Goal: Information Seeking & Learning: Learn about a topic

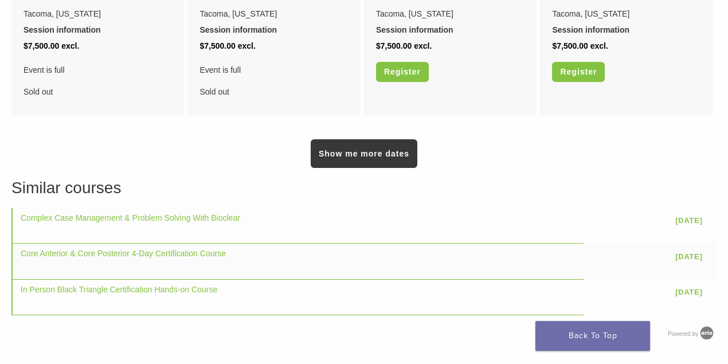
scroll to position [993, 0]
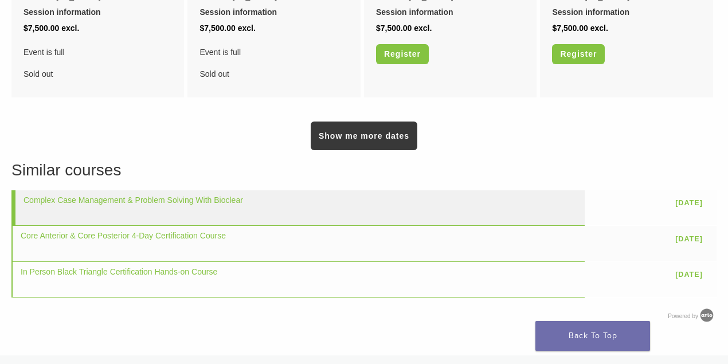
drag, startPoint x: 268, startPoint y: 196, endPoint x: 258, endPoint y: 180, distance: 18.8
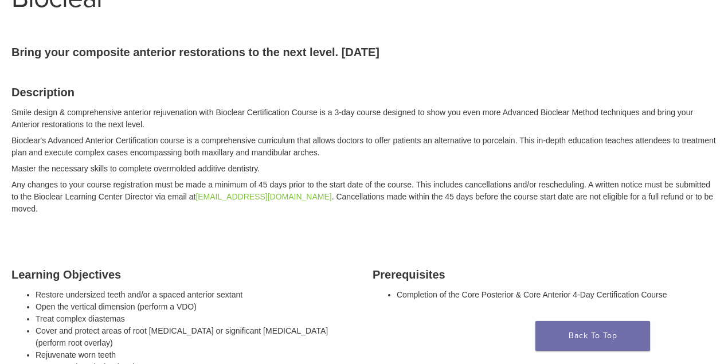
scroll to position [0, 0]
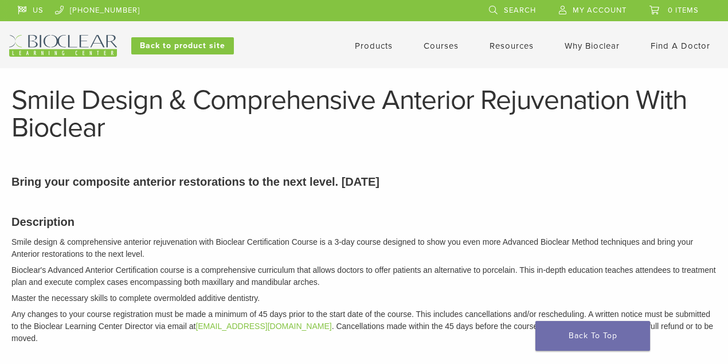
click at [377, 44] on link "Products" at bounding box center [374, 46] width 38 height 10
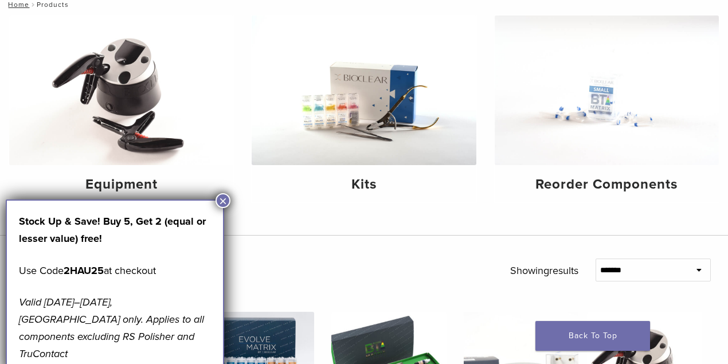
scroll to position [229, 0]
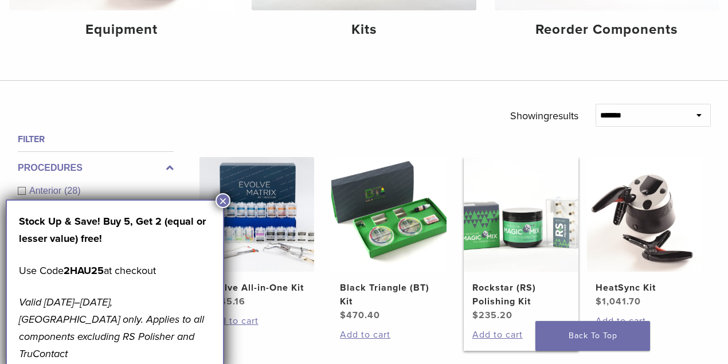
scroll to position [305, 0]
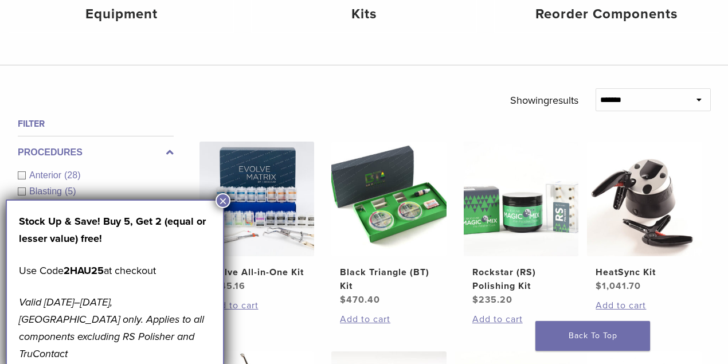
click at [227, 197] on button "×" at bounding box center [222, 200] width 15 height 15
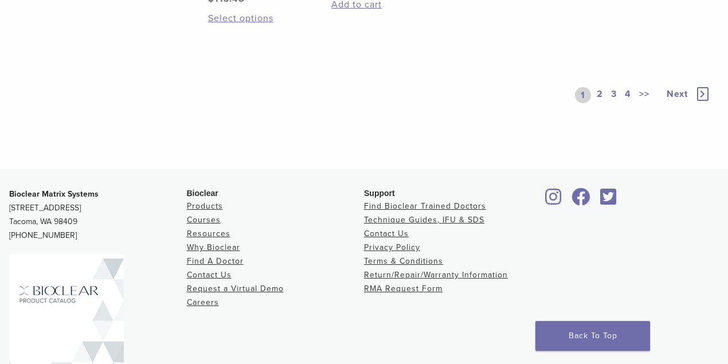
scroll to position [1069, 0]
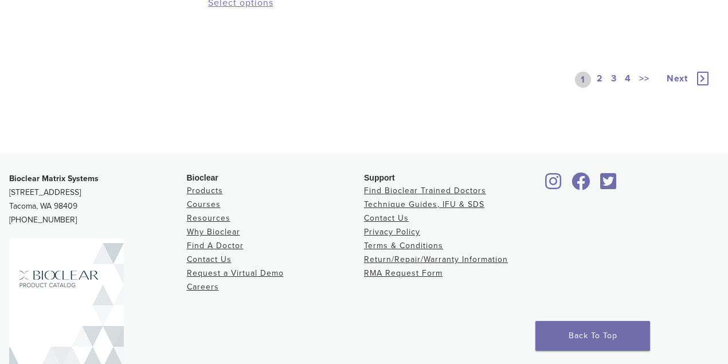
click at [598, 80] on link "2" at bounding box center [599, 80] width 11 height 16
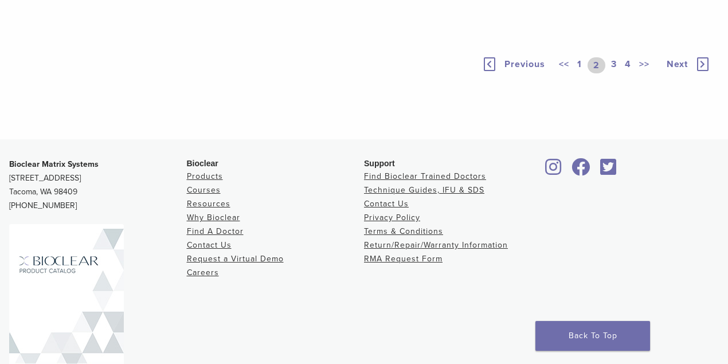
scroll to position [917, 0]
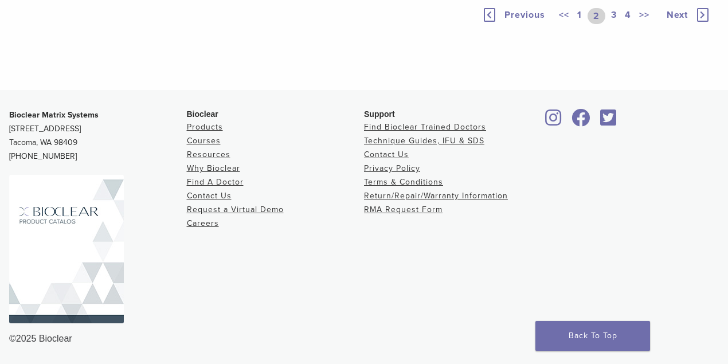
click at [613, 24] on link "3" at bounding box center [614, 16] width 10 height 16
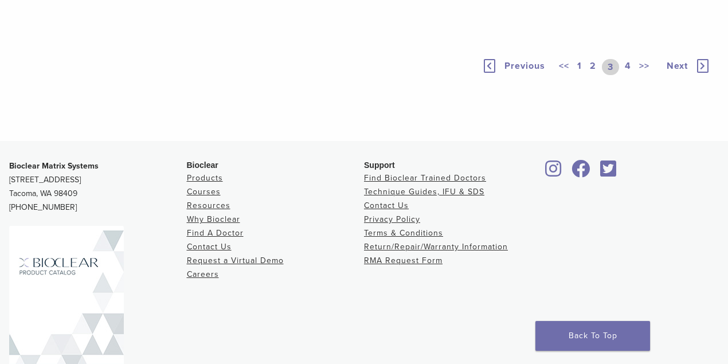
scroll to position [840, 0]
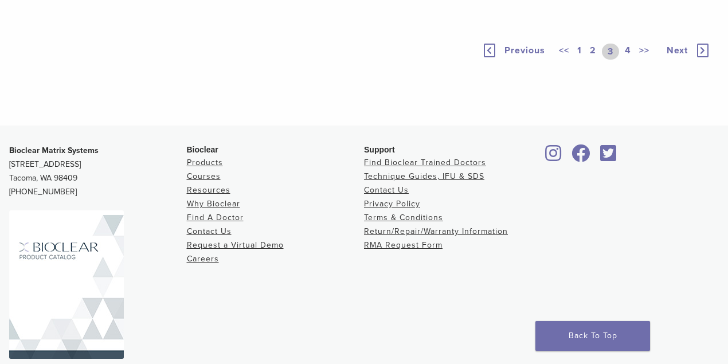
click at [629, 60] on link "4" at bounding box center [627, 52] width 11 height 16
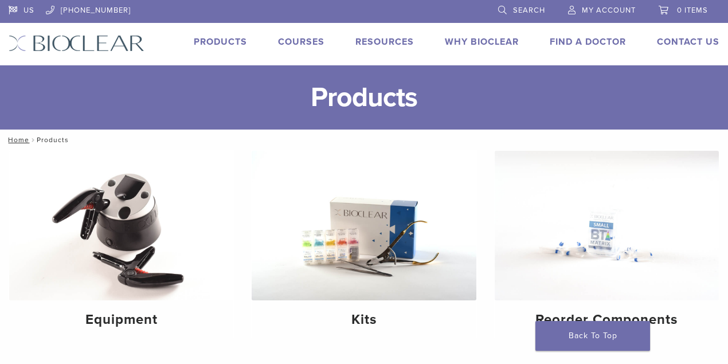
click at [524, 10] on span "Search" at bounding box center [529, 10] width 32 height 9
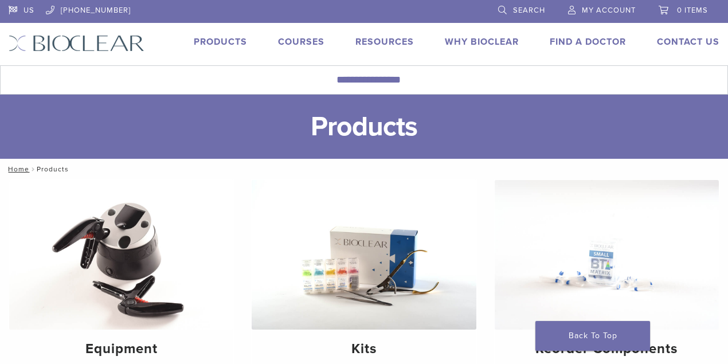
click at [534, 7] on span "Search" at bounding box center [529, 10] width 32 height 9
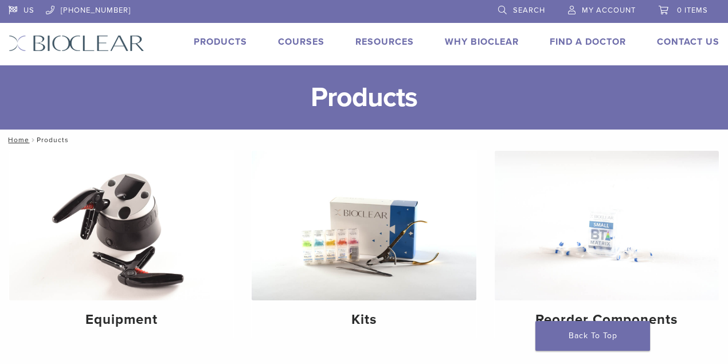
click at [306, 38] on link "Courses" at bounding box center [301, 41] width 46 height 11
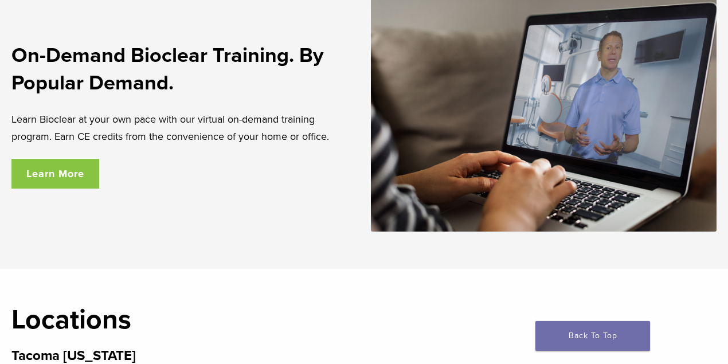
scroll to position [1986, 0]
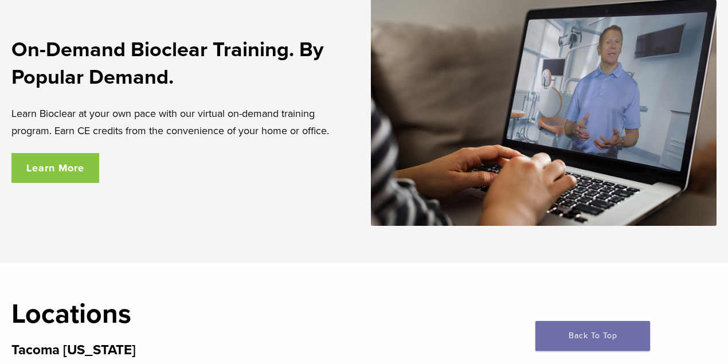
click at [45, 154] on link "Learn More" at bounding box center [55, 168] width 88 height 30
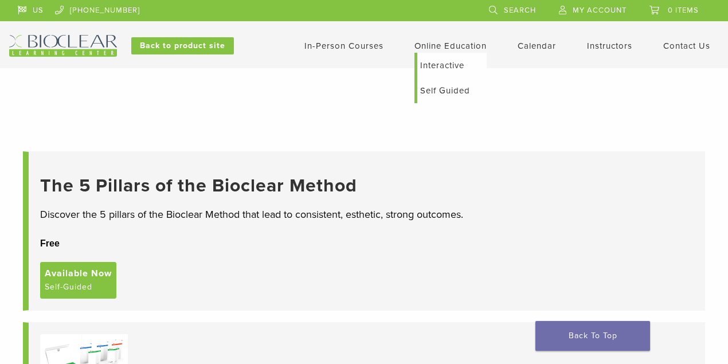
click at [450, 46] on link "Online Education" at bounding box center [450, 46] width 72 height 10
click at [440, 68] on link "Interactive" at bounding box center [451, 65] width 69 height 25
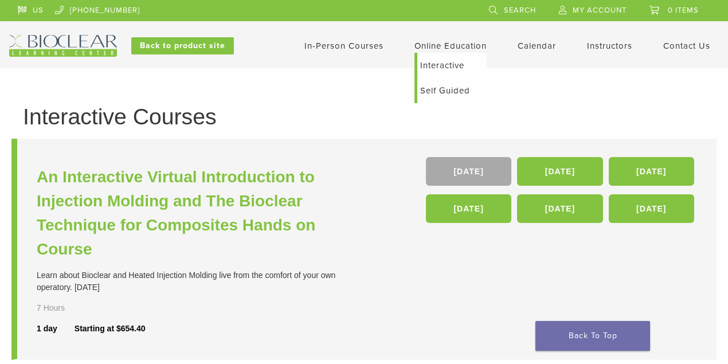
click at [441, 45] on link "Online Education" at bounding box center [450, 46] width 72 height 10
click at [438, 91] on link "Self Guided" at bounding box center [451, 90] width 69 height 25
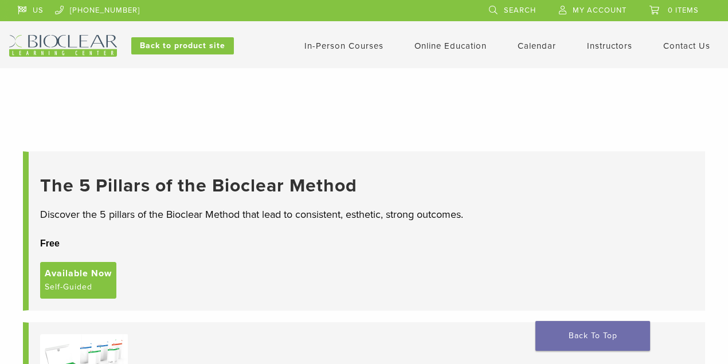
click at [598, 44] on link "Instructors" at bounding box center [609, 46] width 45 height 10
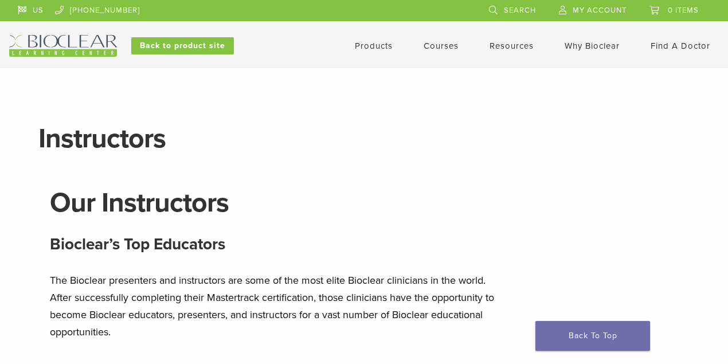
click at [601, 3] on link "My Account" at bounding box center [593, 8] width 68 height 17
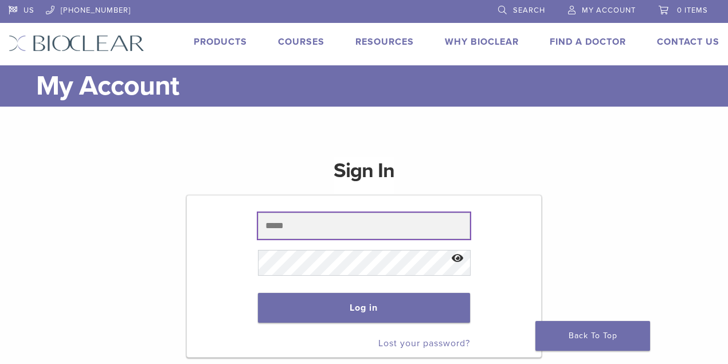
type input "**********"
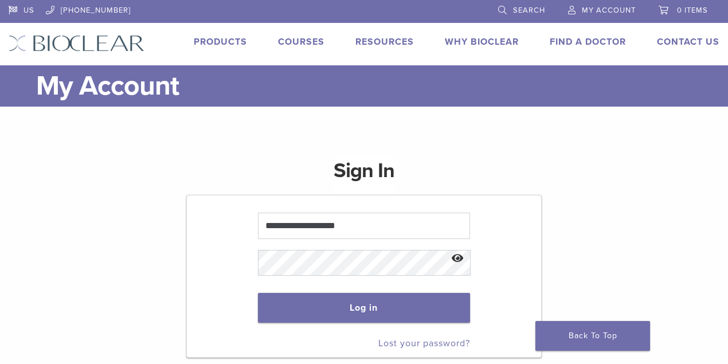
click at [582, 9] on span "My Account" at bounding box center [609, 10] width 54 height 9
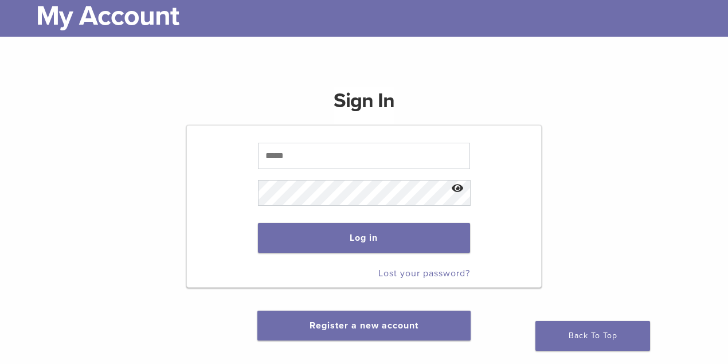
scroll to position [152, 0]
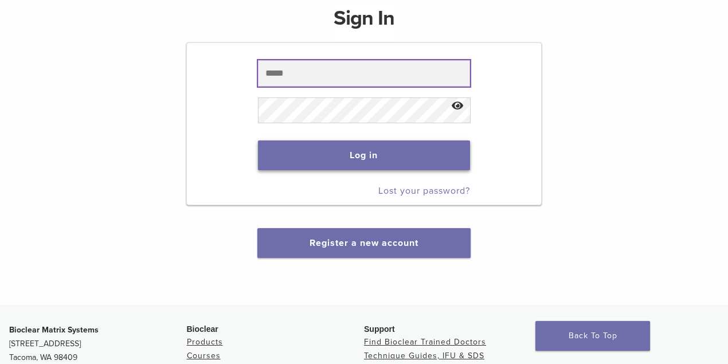
type input "**********"
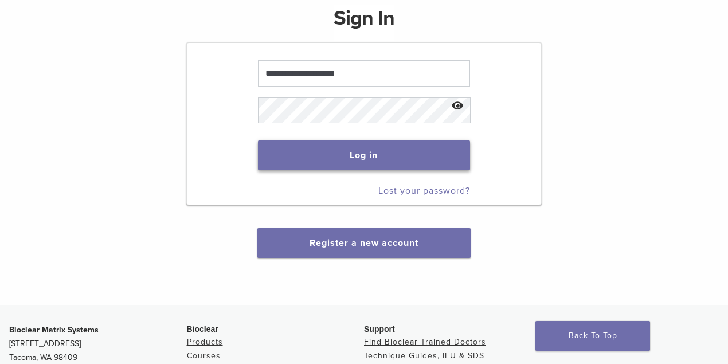
click at [367, 158] on button "Log in" at bounding box center [364, 155] width 213 height 30
click at [458, 107] on button "Show password" at bounding box center [457, 106] width 25 height 29
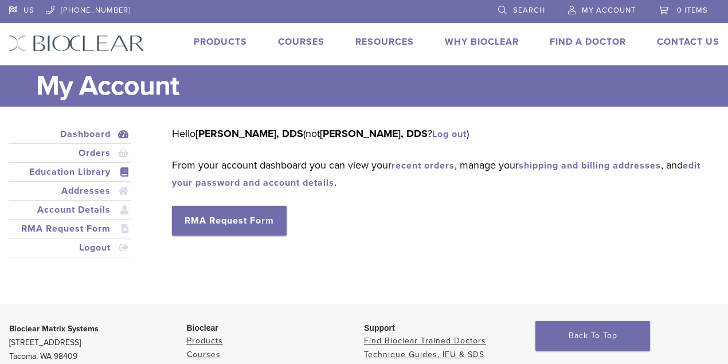
click at [91, 172] on link "Education Library" at bounding box center [70, 172] width 118 height 14
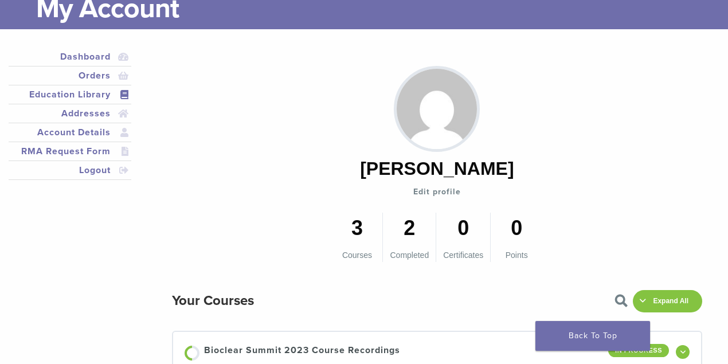
scroll to position [46, 0]
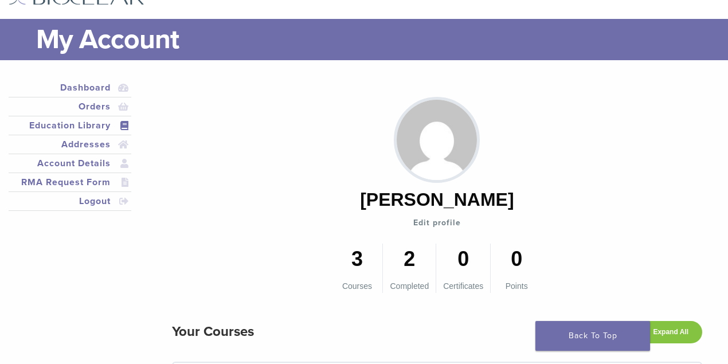
click at [444, 224] on link "Edit profile" at bounding box center [437, 223] width 48 height 14
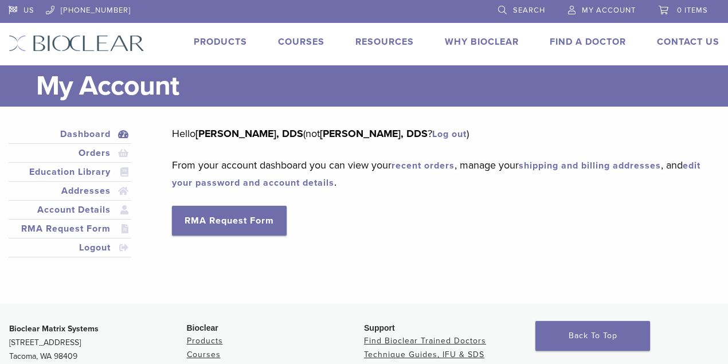
click at [93, 179] on li "Education Library" at bounding box center [70, 172] width 123 height 19
click at [99, 132] on link "Dashboard" at bounding box center [70, 134] width 118 height 14
click at [99, 134] on link "Dashboard" at bounding box center [70, 134] width 118 height 14
click at [80, 133] on link "Dashboard" at bounding box center [70, 134] width 118 height 14
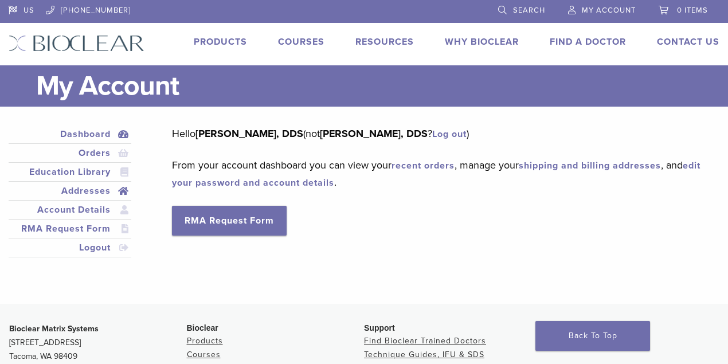
click at [77, 193] on link "Addresses" at bounding box center [70, 191] width 118 height 14
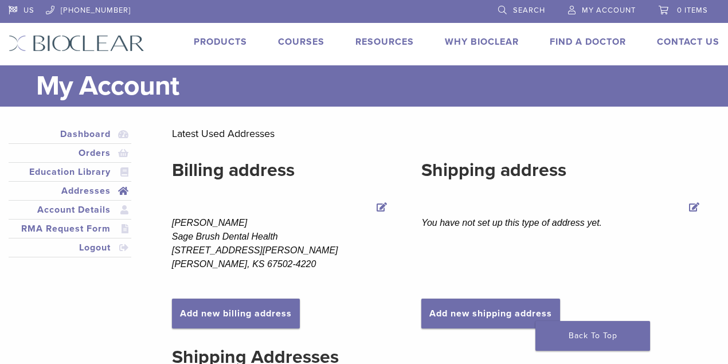
click at [77, 192] on link "Addresses" at bounding box center [70, 191] width 118 height 14
click at [96, 171] on link "Education Library" at bounding box center [70, 172] width 118 height 14
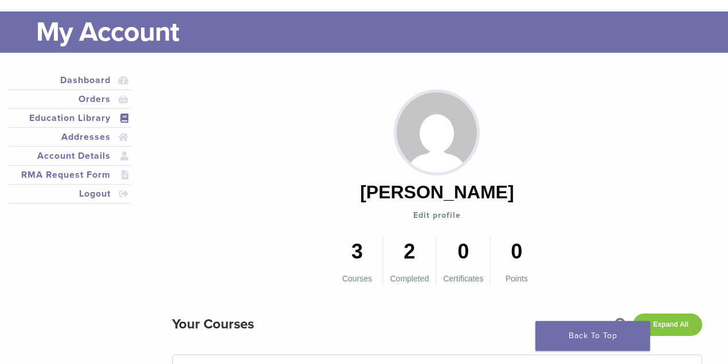
scroll to position [152, 0]
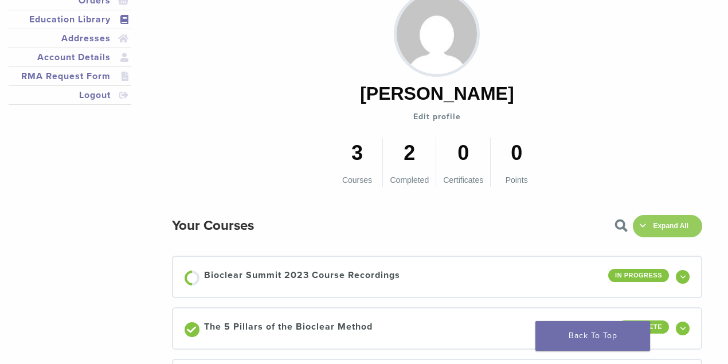
click at [646, 222] on span "Expand All" at bounding box center [670, 226] width 49 height 9
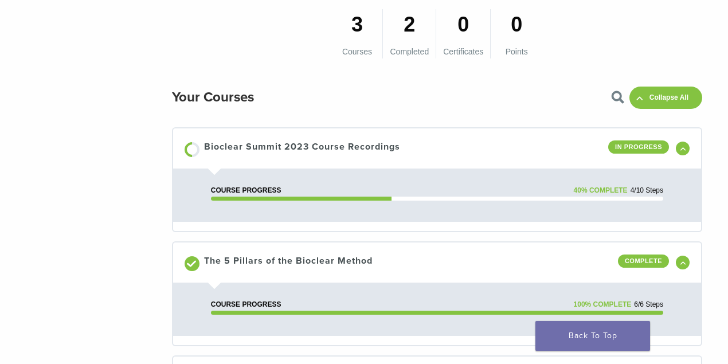
scroll to position [229, 0]
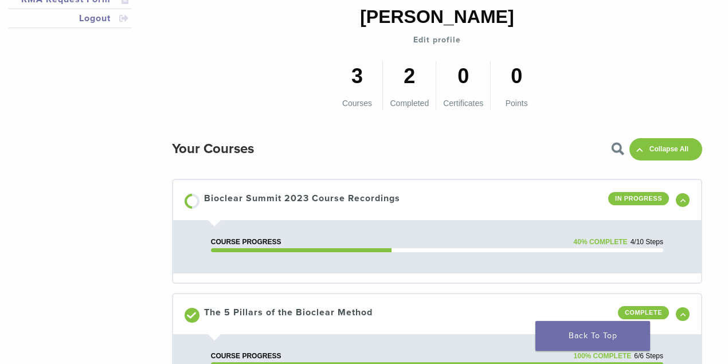
click at [625, 199] on div "In Progress" at bounding box center [638, 198] width 61 height 13
click at [643, 199] on div "In Progress" at bounding box center [638, 198] width 61 height 13
click at [642, 199] on div "In Progress" at bounding box center [638, 198] width 61 height 13
click at [192, 201] on div at bounding box center [191, 201] width 21 height 21
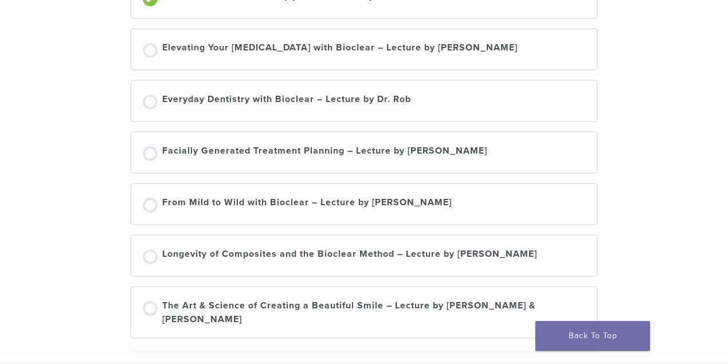
scroll to position [458, 0]
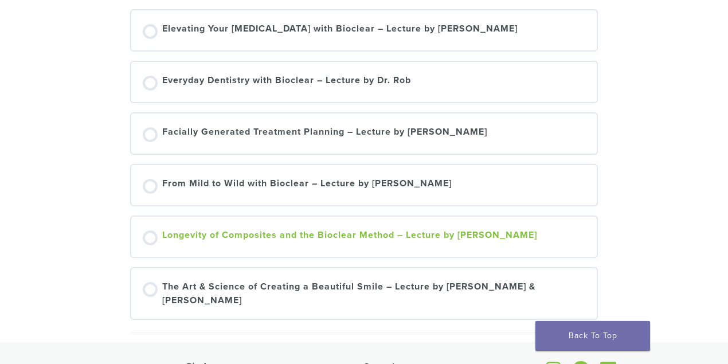
click at [145, 236] on div at bounding box center [150, 237] width 15 height 15
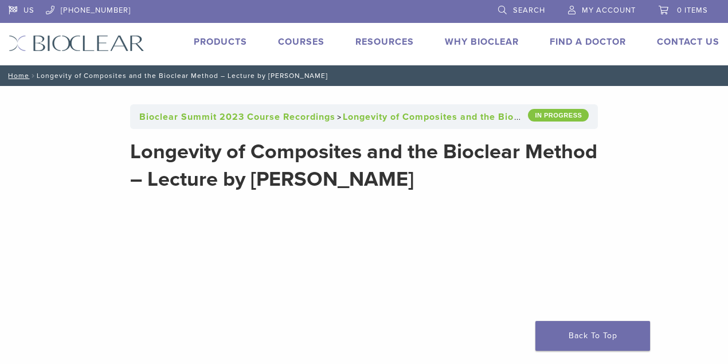
click at [474, 36] on link "Why Bioclear" at bounding box center [482, 41] width 74 height 11
